Goal: Register for event/course

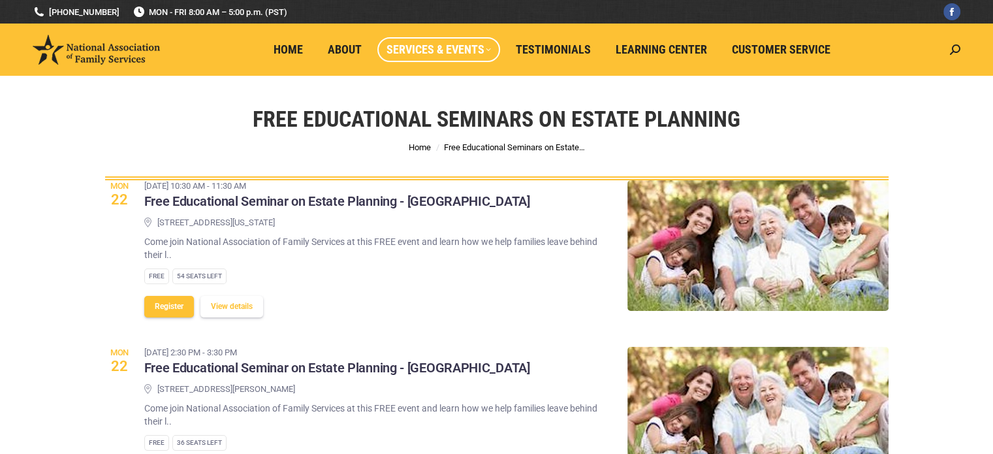
click at [408, 302] on div "Register View details" at bounding box center [376, 304] width 464 height 27
click at [208, 118] on div "Free Educational Seminars on Estate Planning You are here: Home Free Educationa…" at bounding box center [496, 128] width 849 height 104
click at [471, 167] on div "Free Educational Seminars on Estate Planning You are here: Home Free Educationa…" at bounding box center [496, 128] width 849 height 104
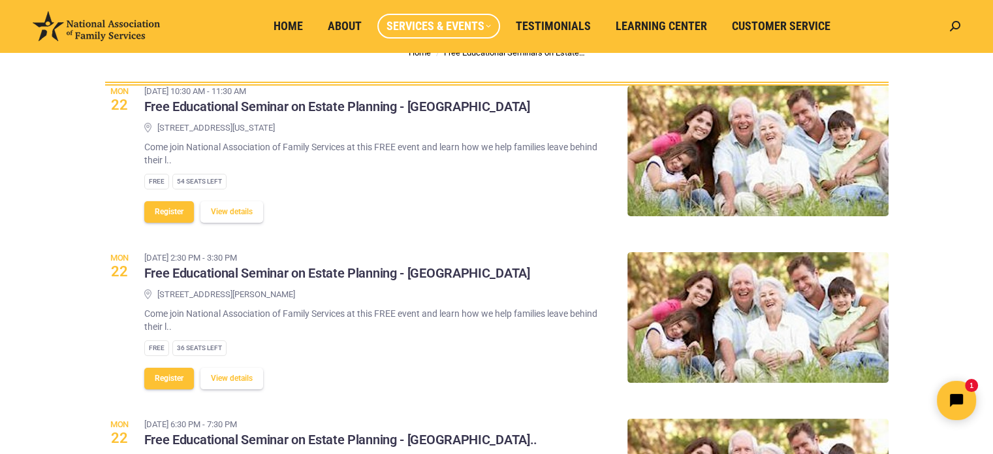
scroll to position [95, 0]
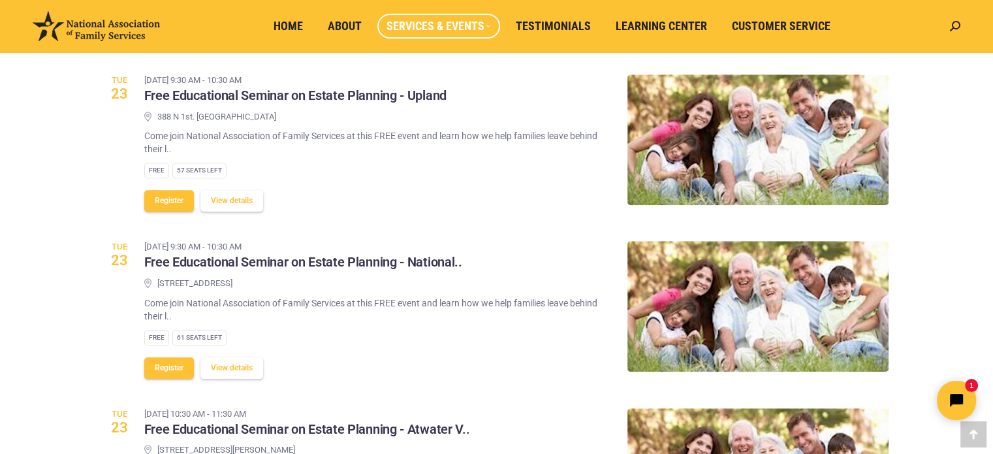
scroll to position [938, 0]
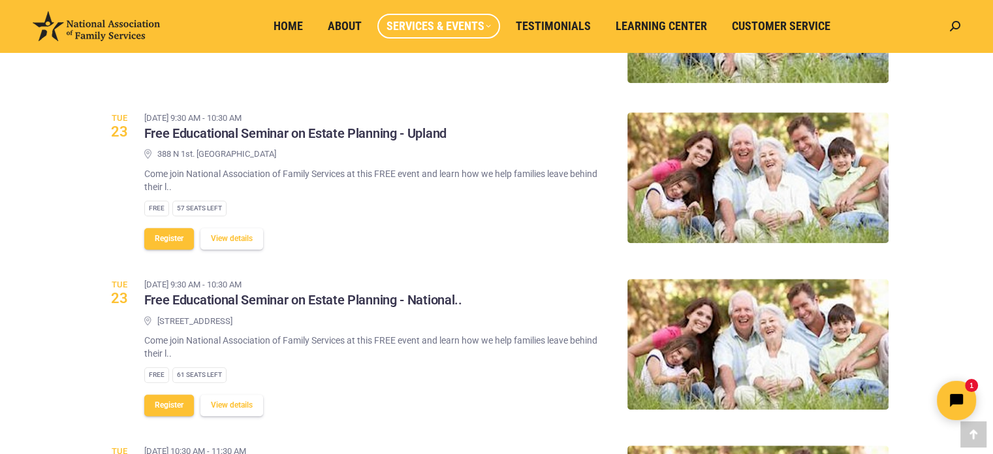
click at [413, 170] on p "Come join National Association of Family Services at this FREE event and learn …" at bounding box center [376, 180] width 464 height 26
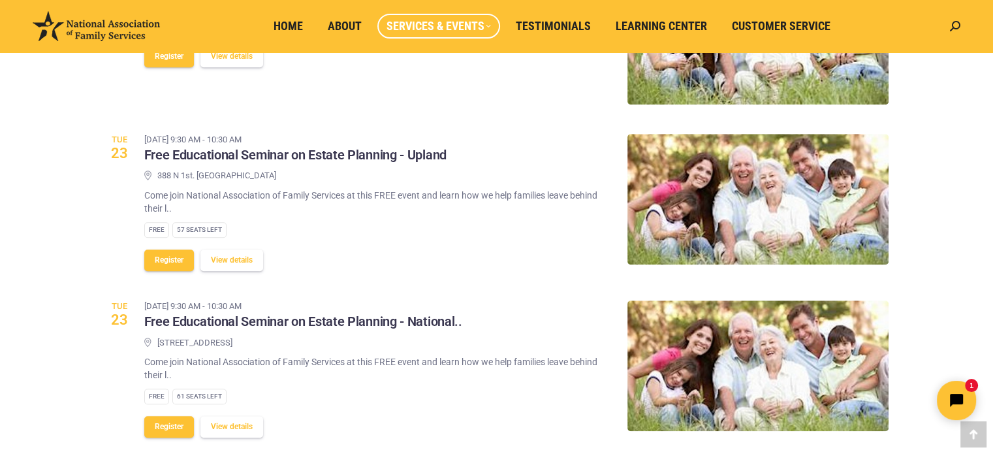
scroll to position [921, 0]
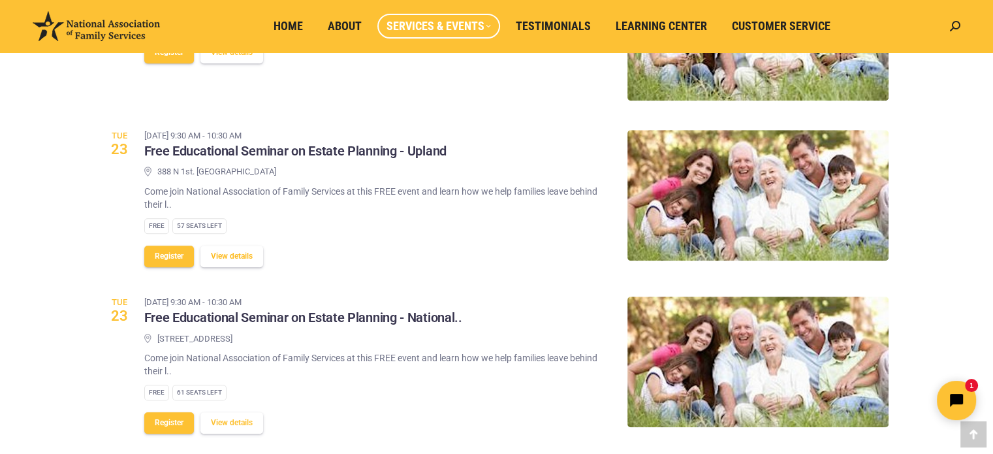
click at [242, 263] on button "View details" at bounding box center [231, 257] width 63 height 22
